Goal: Information Seeking & Learning: Learn about a topic

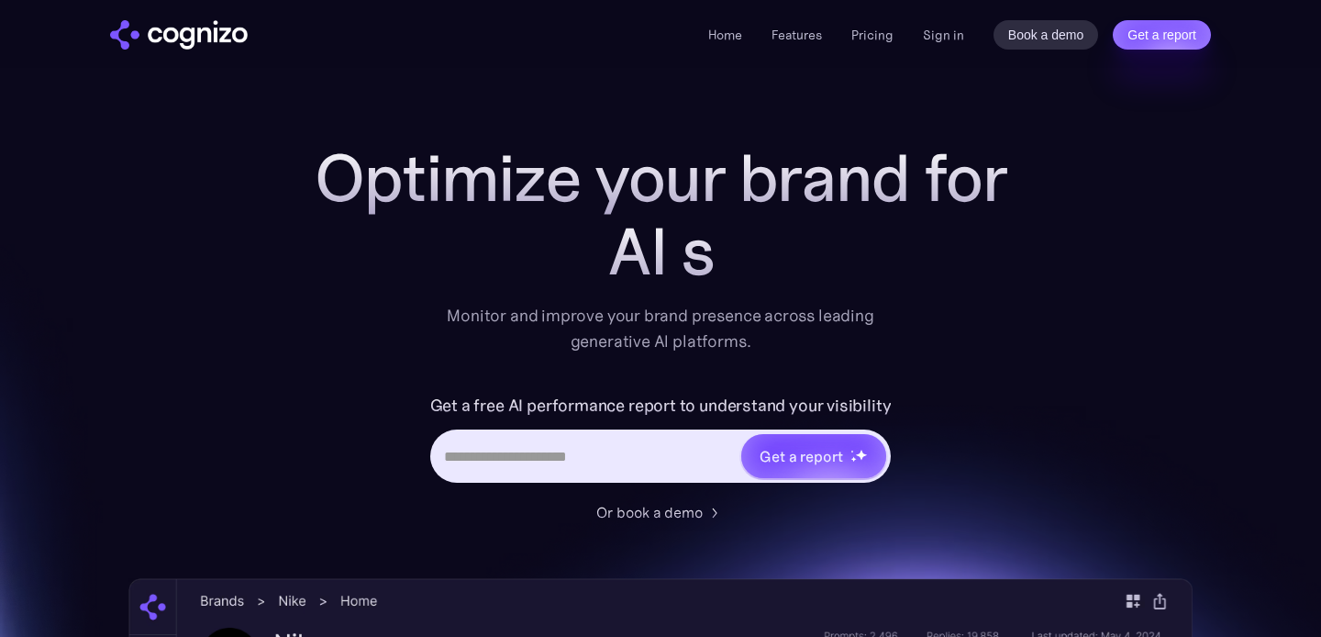
click at [1019, 173] on h1 "Optimize your brand for" at bounding box center [661, 177] width 734 height 73
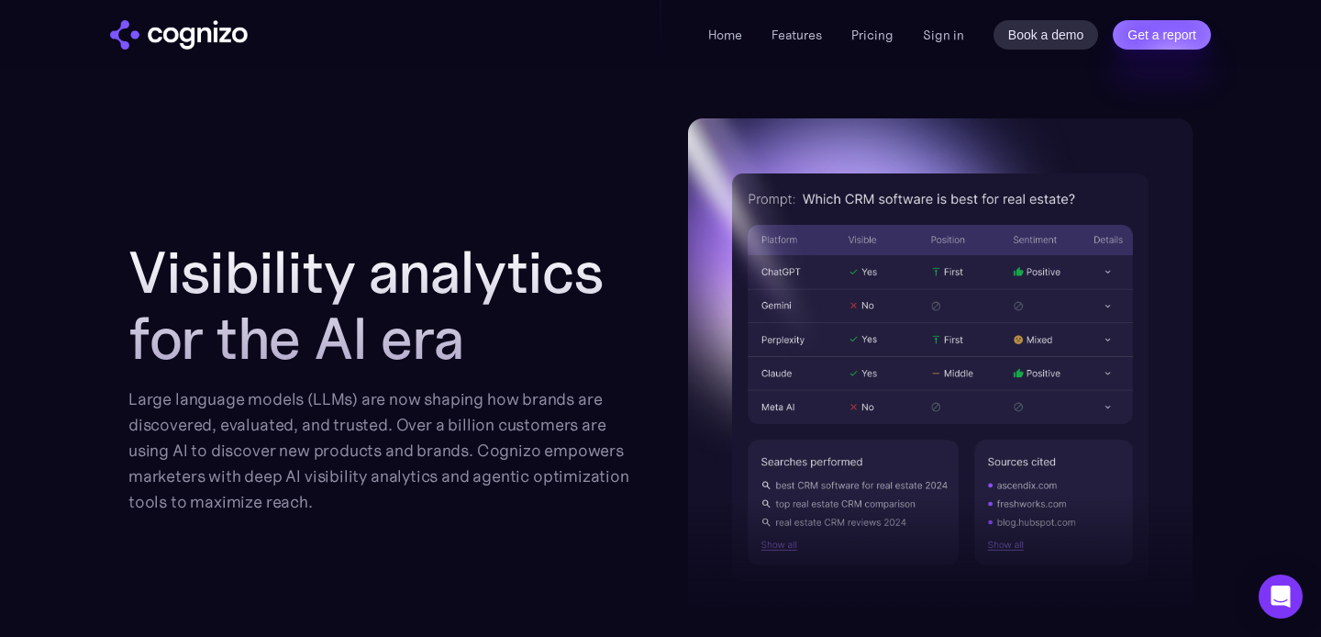
scroll to position [1887, 0]
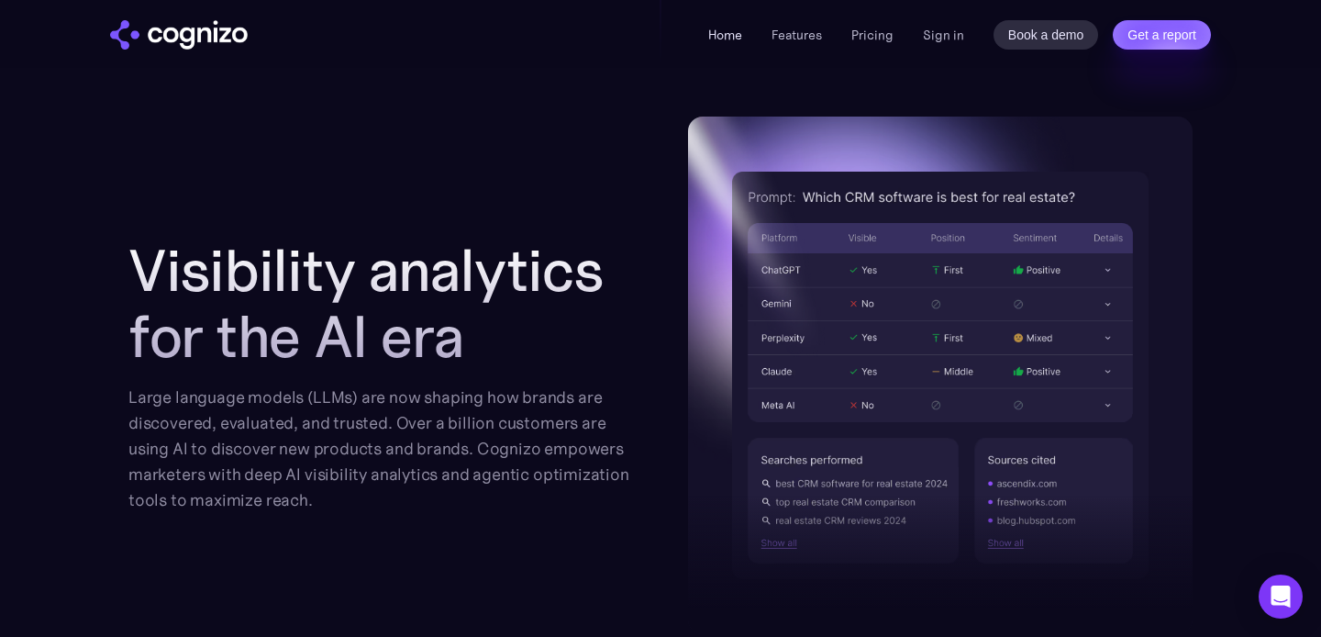
click at [733, 31] on link "Home" at bounding box center [725, 35] width 34 height 17
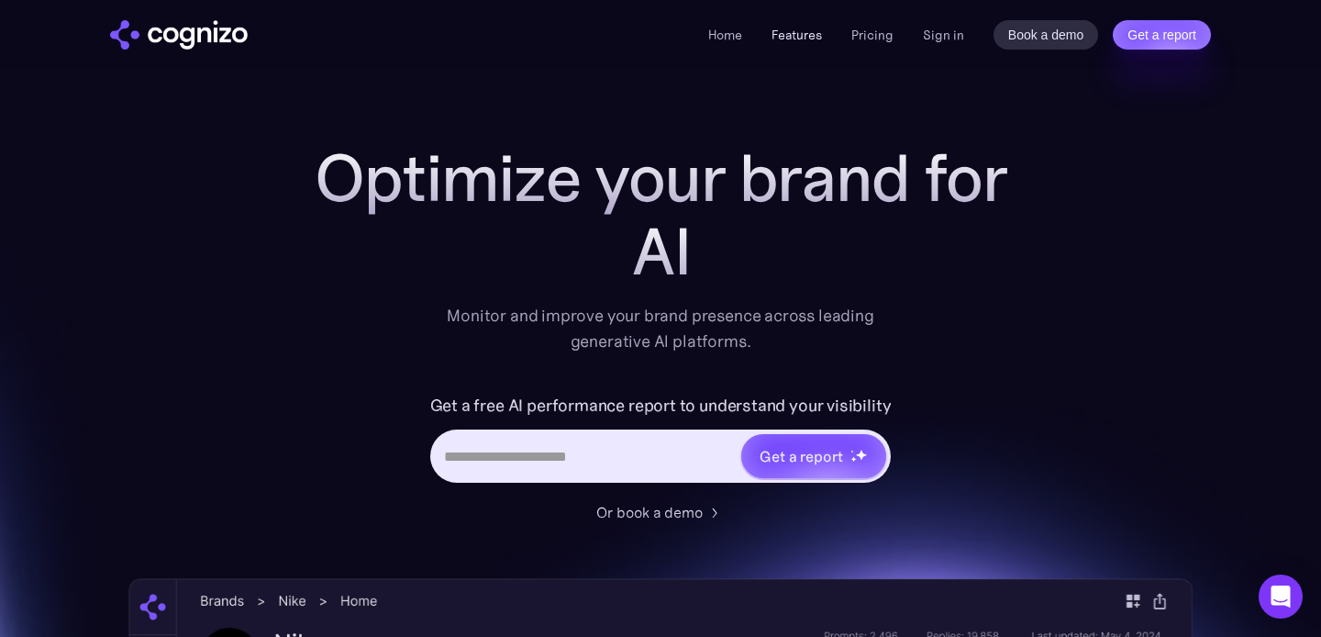
click at [794, 34] on link "Features" at bounding box center [796, 35] width 50 height 17
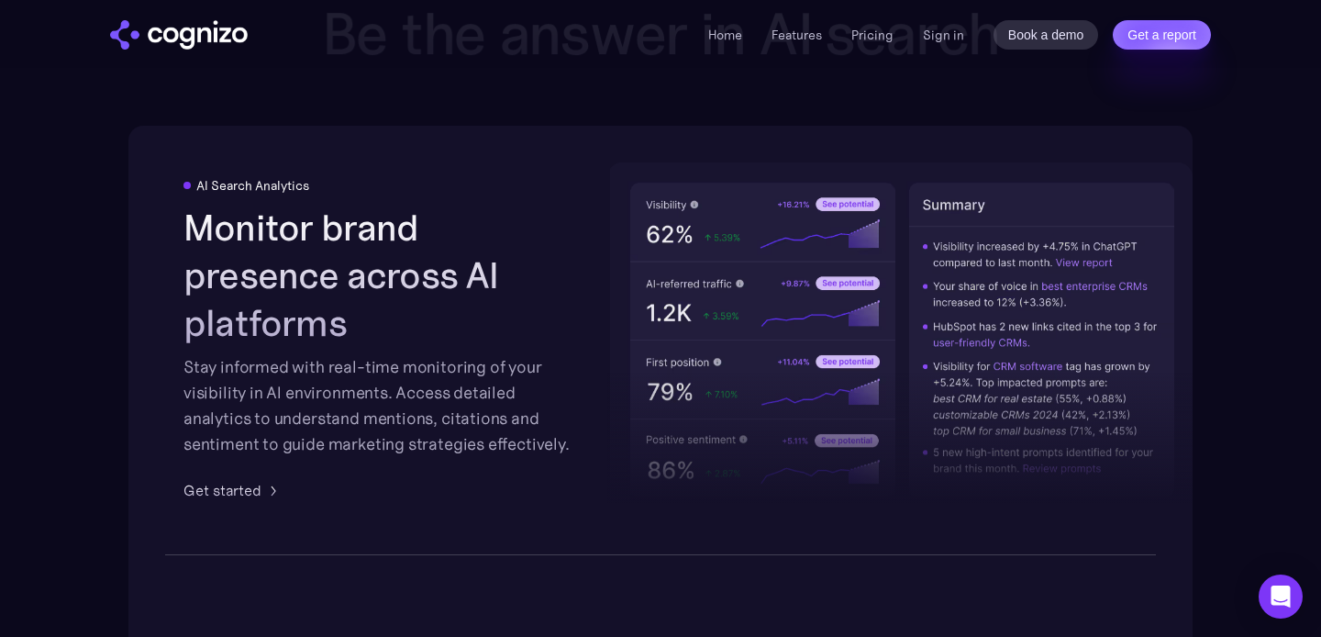
scroll to position [2858, 0]
click at [877, 42] on li "Pricing" at bounding box center [872, 35] width 42 height 22
click at [877, 40] on link "Pricing" at bounding box center [872, 35] width 42 height 17
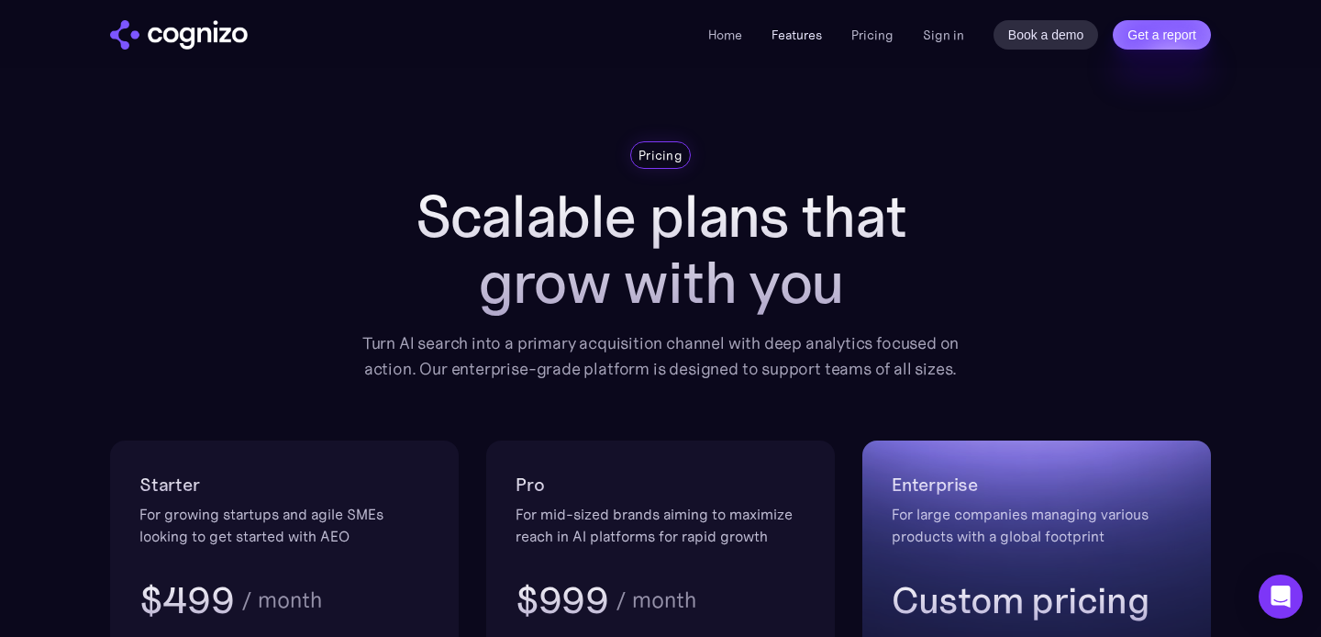
click at [793, 28] on link "Features" at bounding box center [796, 35] width 50 height 17
